Goal: Task Accomplishment & Management: Use online tool/utility

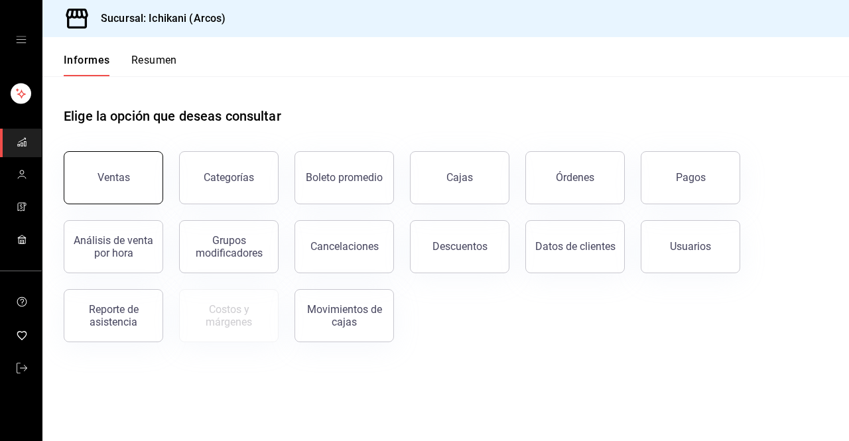
click at [143, 200] on button "Ventas" at bounding box center [113, 177] width 99 height 53
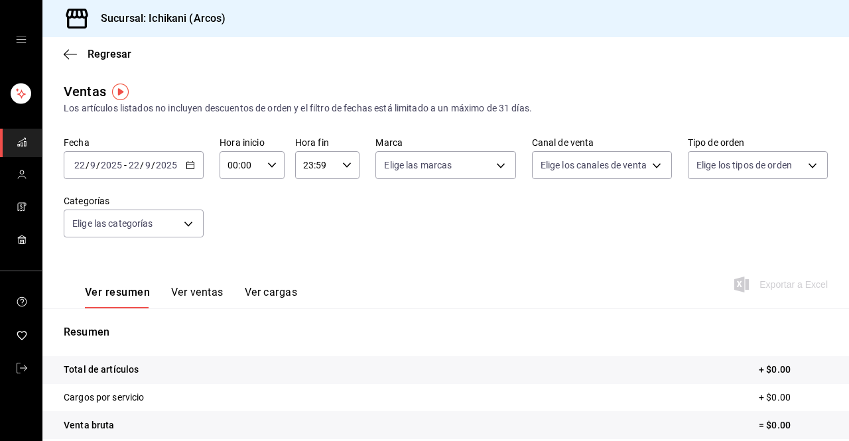
click at [190, 166] on icon "button" at bounding box center [190, 164] width 9 height 9
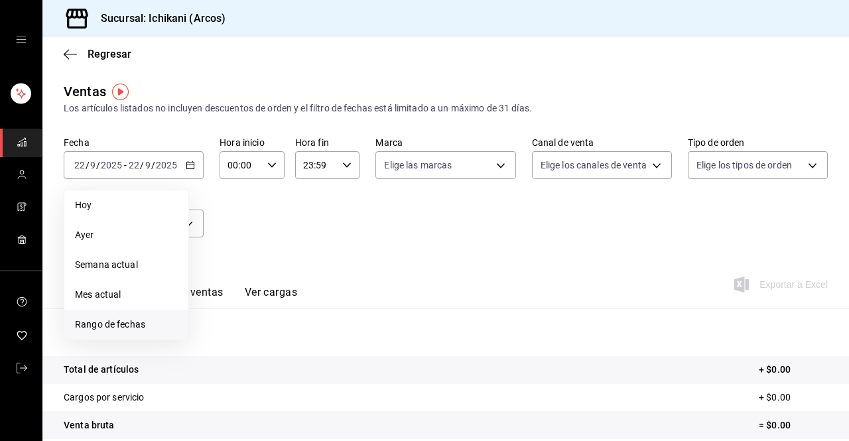
click at [114, 319] on font "Rango de fechas" at bounding box center [110, 324] width 70 height 11
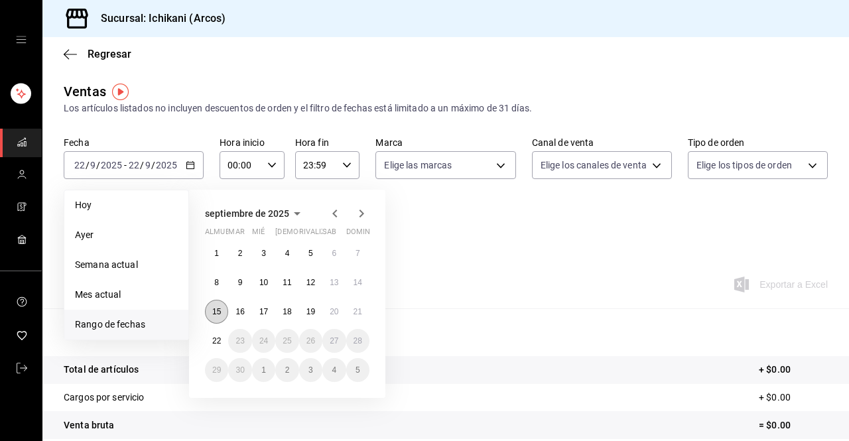
click at [217, 314] on font "15" at bounding box center [216, 311] width 9 height 9
click at [213, 341] on font "22" at bounding box center [216, 340] width 9 height 9
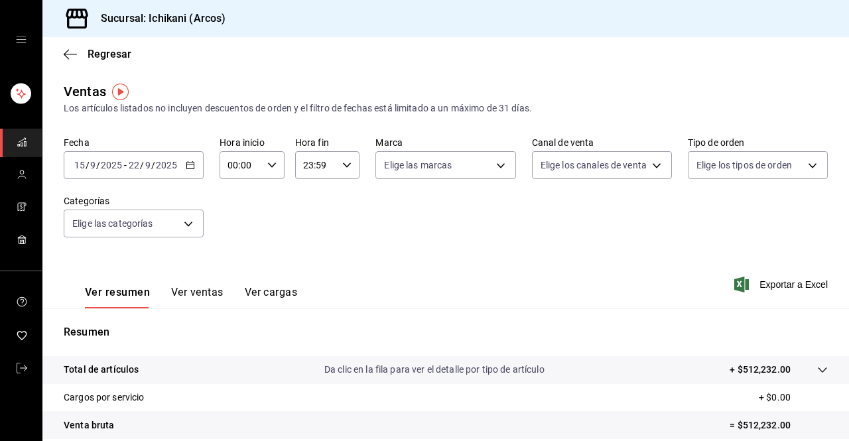
click at [273, 170] on div "00:00 Hora inicio" at bounding box center [251, 165] width 65 height 28
drag, startPoint x: 228, startPoint y: 271, endPoint x: 229, endPoint y: 312, distance: 40.4
click at [229, 312] on div at bounding box center [424, 220] width 849 height 441
click at [249, 175] on input "00:00" at bounding box center [240, 165] width 42 height 27
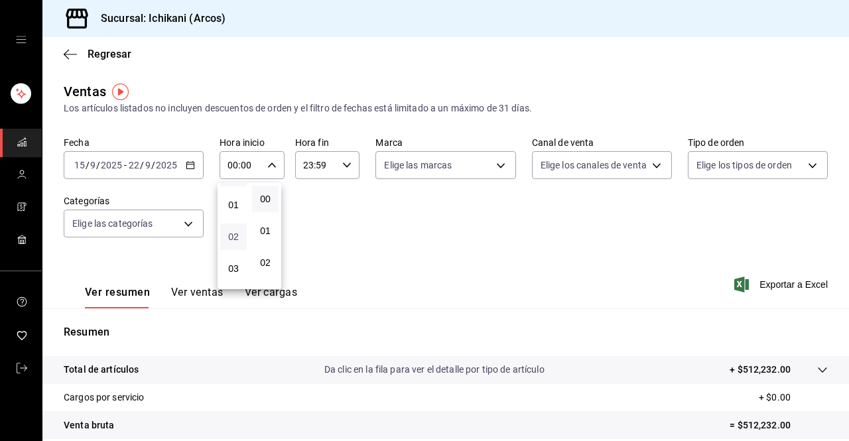
scroll to position [27, 0]
click at [233, 262] on font "03" at bounding box center [233, 267] width 11 height 11
type input "03:00"
click at [335, 169] on div at bounding box center [424, 220] width 849 height 441
click at [335, 169] on div "23:59 Hora fin" at bounding box center [327, 165] width 65 height 28
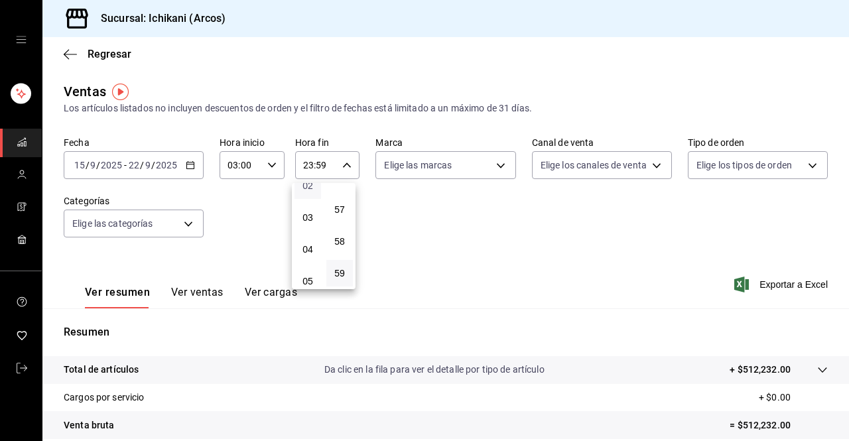
scroll to position [78, 0]
click at [307, 278] on font "05" at bounding box center [307, 279] width 11 height 11
click at [343, 193] on button "00" at bounding box center [339, 199] width 27 height 27
type input "05:00"
click at [759, 287] on div at bounding box center [424, 220] width 849 height 441
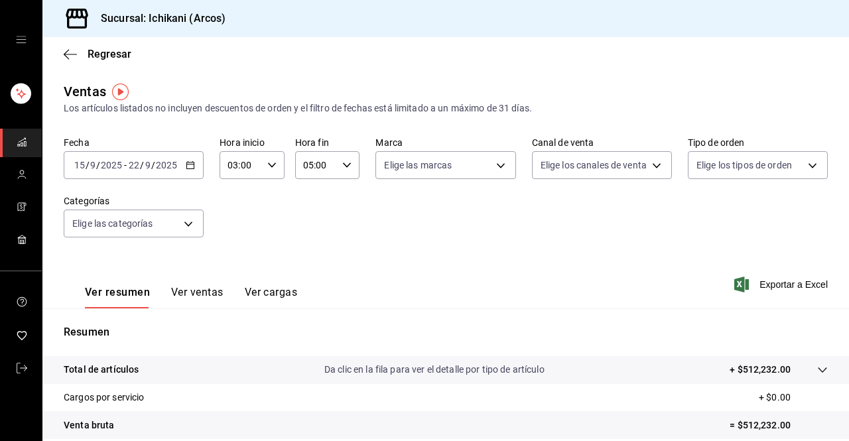
click at [760, 287] on font "Exportar a Excel" at bounding box center [793, 284] width 68 height 11
